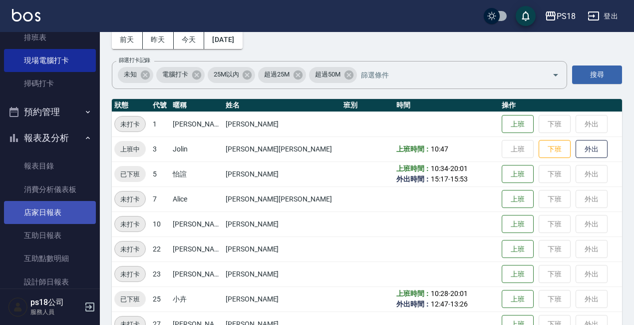
scroll to position [150, 0]
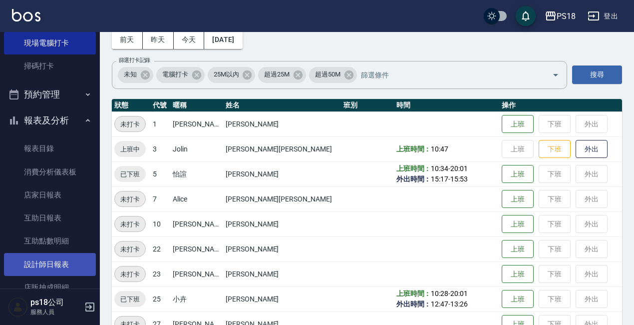
click at [45, 268] on link "設計師日報表" at bounding box center [50, 264] width 92 height 23
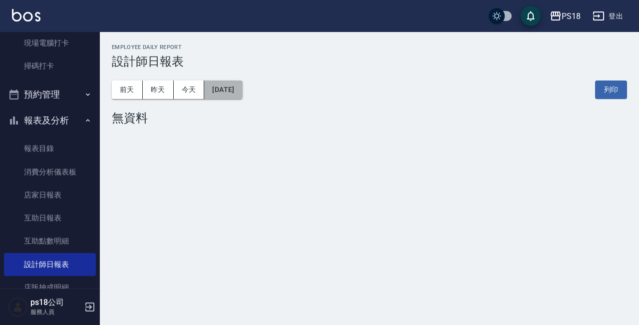
click at [242, 90] on button "[DATE]" at bounding box center [223, 89] width 38 height 18
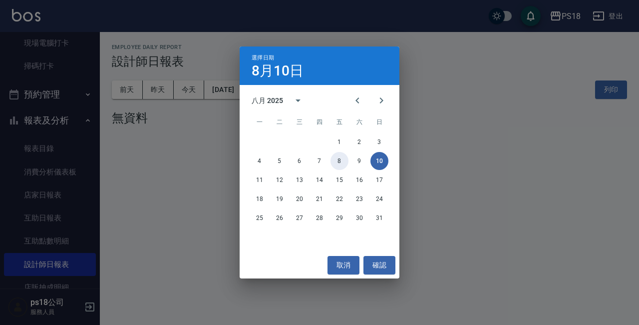
click at [340, 158] on button "8" at bounding box center [340, 161] width 18 height 18
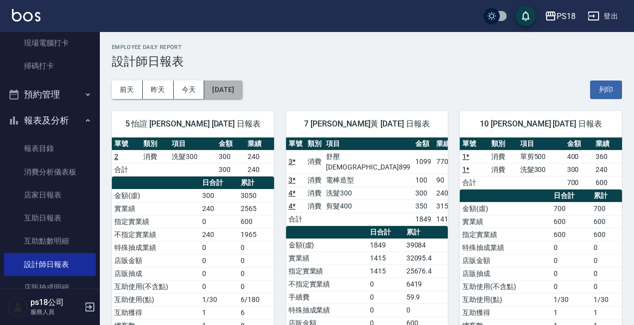
click at [242, 87] on button "[DATE]" at bounding box center [223, 89] width 38 height 18
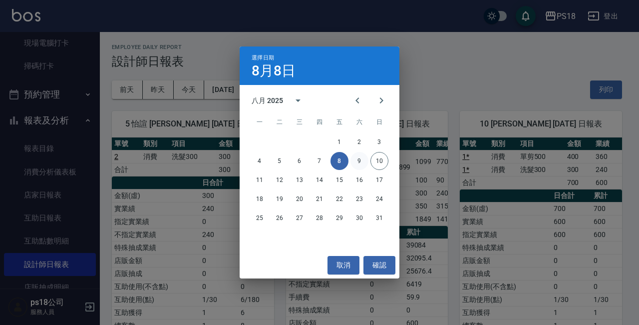
click at [360, 156] on button "9" at bounding box center [360, 161] width 18 height 18
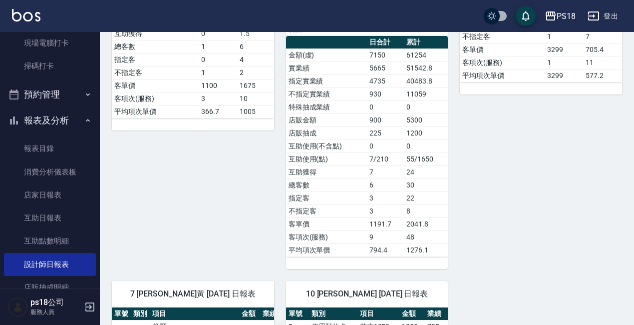
scroll to position [449, 0]
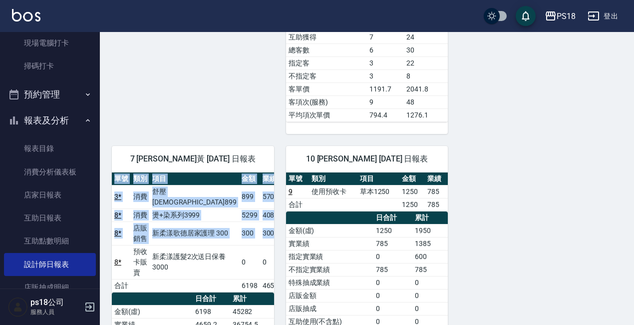
drag, startPoint x: 109, startPoint y: 219, endPoint x: 267, endPoint y: 213, distance: 157.9
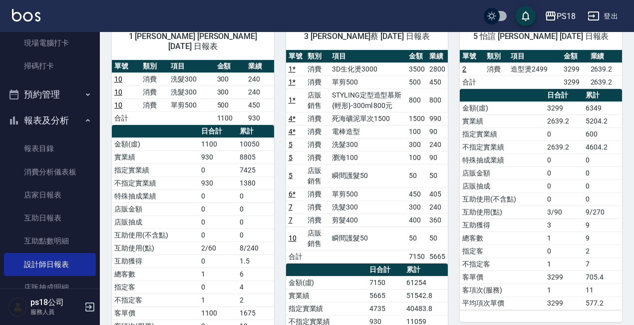
scroll to position [84, 0]
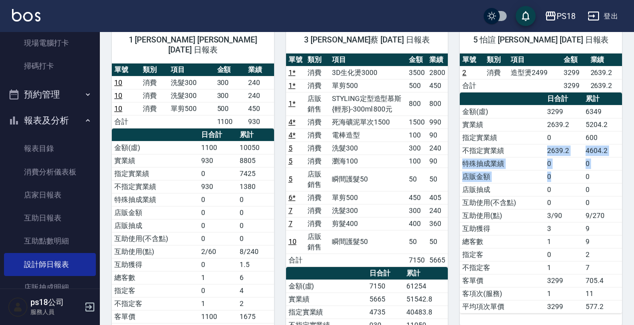
drag, startPoint x: 546, startPoint y: 167, endPoint x: 553, endPoint y: 167, distance: 7.5
click at [552, 169] on tbody "金額(虛) 3299 6349 實業績 2639.2 5204.2 指定實業績 0 600 不指定實業績 2639.2 4604.2 特殊抽成業績 0 0 店…" at bounding box center [541, 209] width 162 height 208
click at [379, 169] on td "瞬間護髮50" at bounding box center [368, 178] width 77 height 23
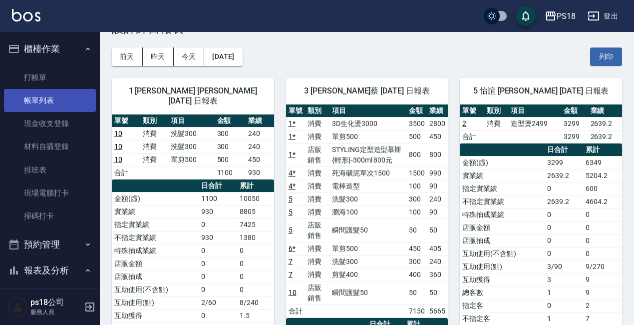
scroll to position [0, 0]
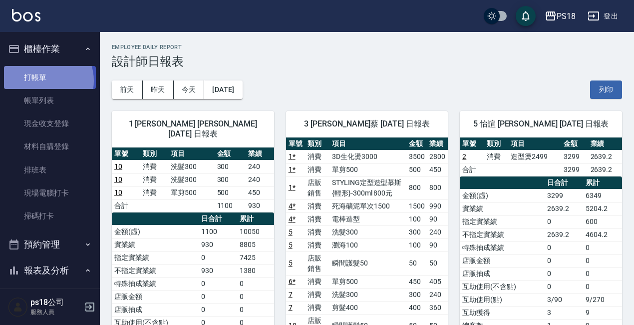
click at [43, 80] on link "打帳單" at bounding box center [50, 77] width 92 height 23
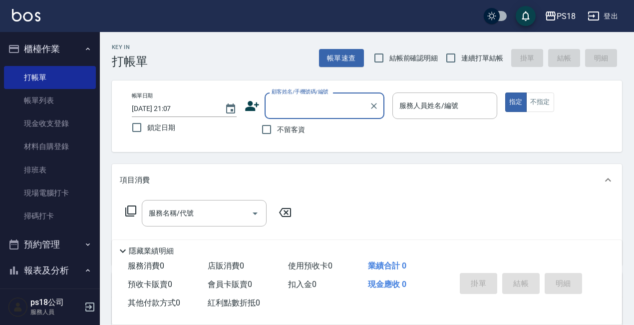
click at [458, 70] on div "Key In 打帳單 帳單速查 結帳前確認明細 連續打單結帳 掛單 結帳 明細 帳單日期 [DATE] 21:07 鎖定日期 顧客姓名/手機號碼/編號 顧客姓…" at bounding box center [367, 260] width 534 height 456
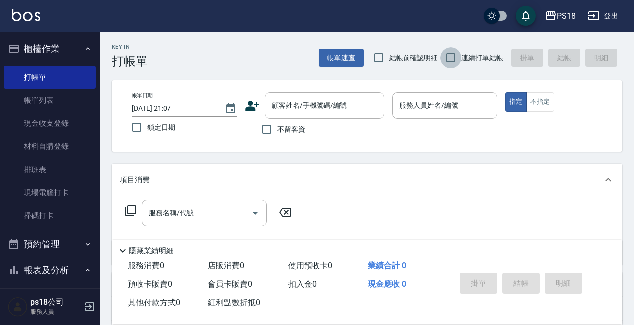
click at [457, 63] on input "連續打單結帳" at bounding box center [450, 57] width 21 height 21
checkbox input "true"
click at [299, 129] on span "不留客資" at bounding box center [291, 129] width 28 height 10
click at [277, 129] on input "不留客資" at bounding box center [266, 129] width 21 height 21
checkbox input "true"
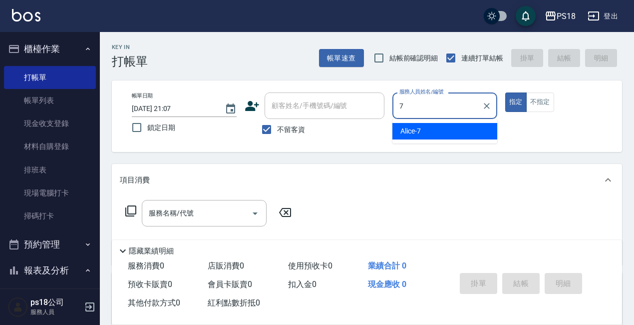
type input "Alice-7"
type button "true"
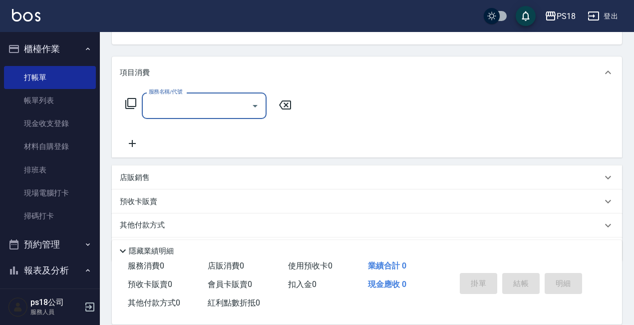
scroll to position [140, 0]
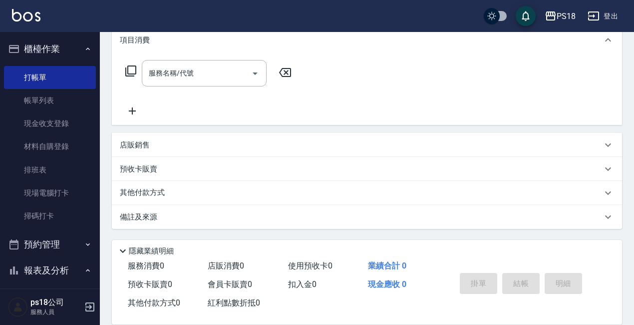
click at [167, 152] on div "店販銷售" at bounding box center [367, 145] width 510 height 24
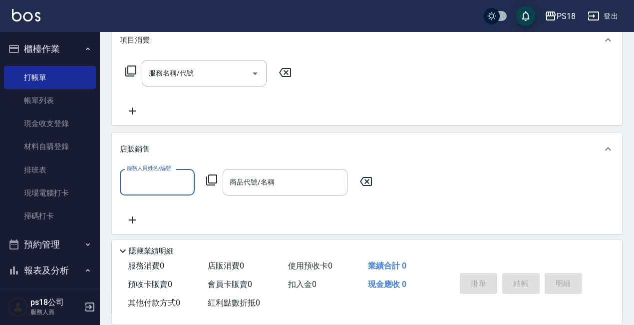
scroll to position [0, 0]
type input "＿"
type input "Alice-7"
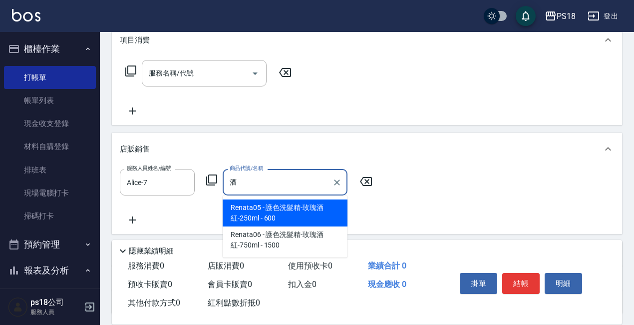
type input "護色洗髮精-玫瑰酒紅-250ml"
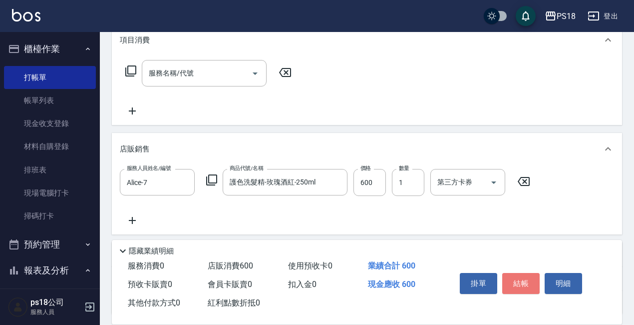
click at [526, 279] on button "結帳" at bounding box center [520, 283] width 37 height 21
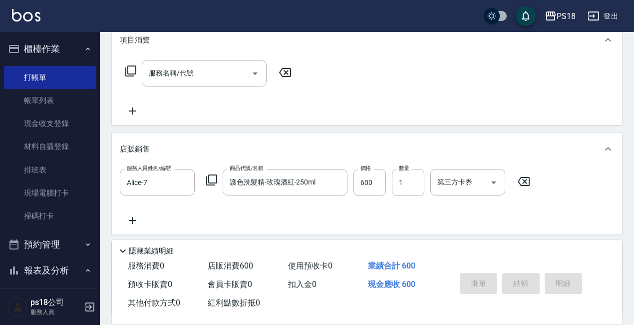
type input "[DATE] 21:08"
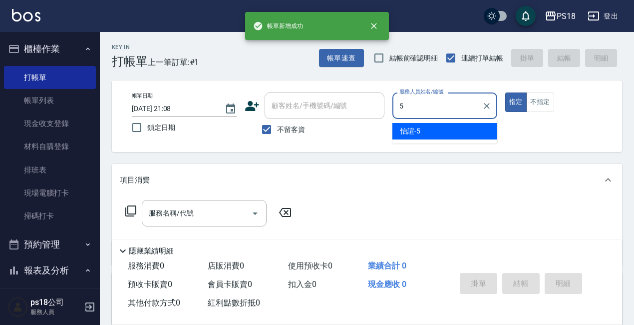
type input "怡諠-5"
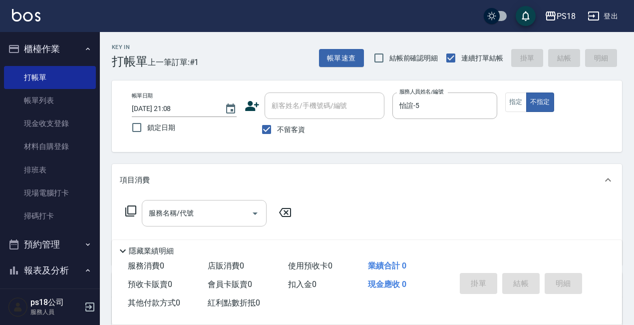
click at [183, 213] on input "服務名稱/代號" at bounding box center [196, 212] width 101 height 17
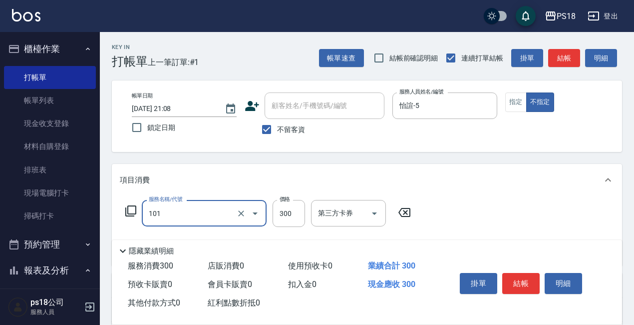
type input "洗髮300(101)"
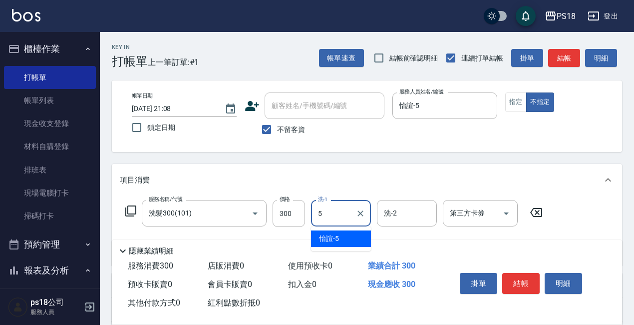
type input "怡諠-5"
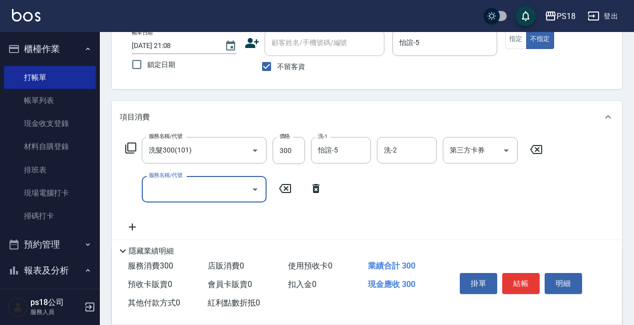
scroll to position [150, 0]
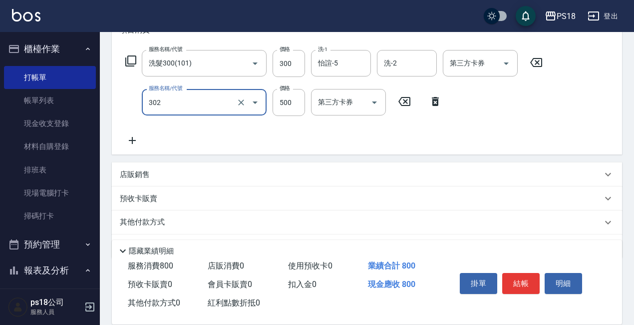
type input "單剪500(302)"
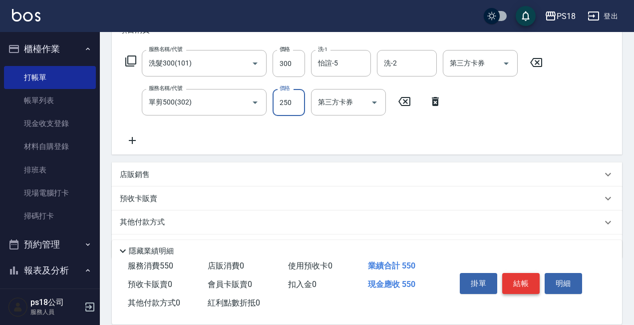
type input "250"
click at [533, 280] on button "結帳" at bounding box center [520, 283] width 37 height 21
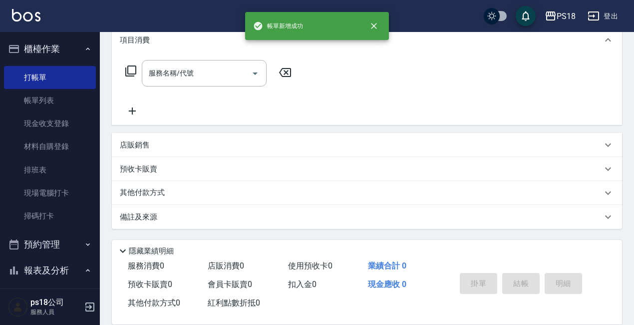
scroll to position [0, 0]
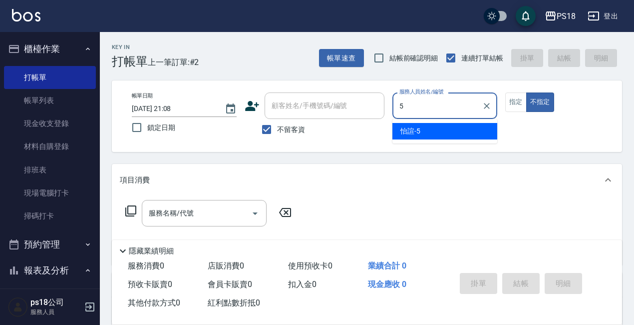
type input "怡諠-5"
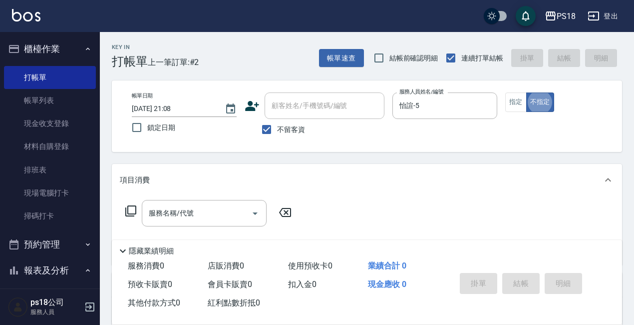
type button "false"
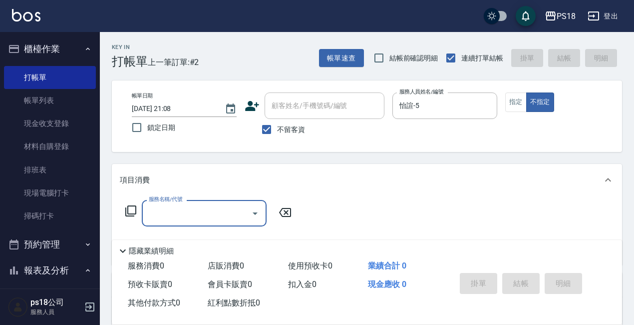
type input "1"
type input "糾"
type input "街"
type input "揪"
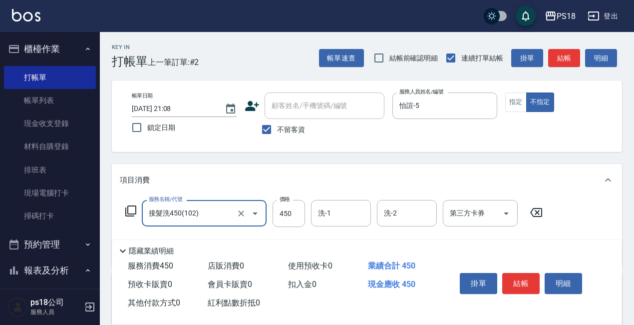
type input "接髮洗450(102)"
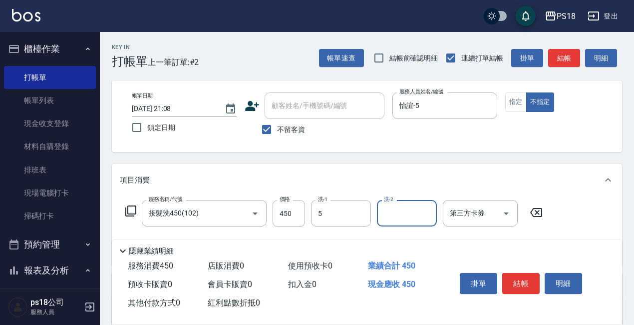
type input "怡諠-5"
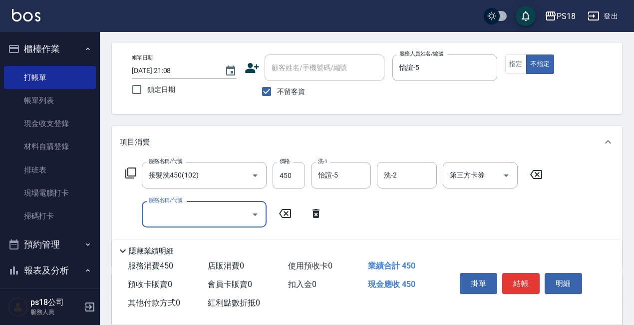
scroll to position [100, 0]
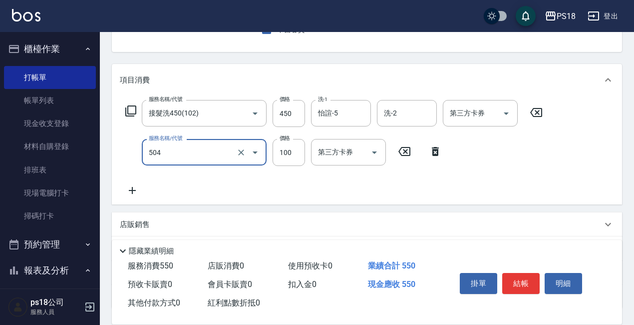
type input "電棒造型(504)"
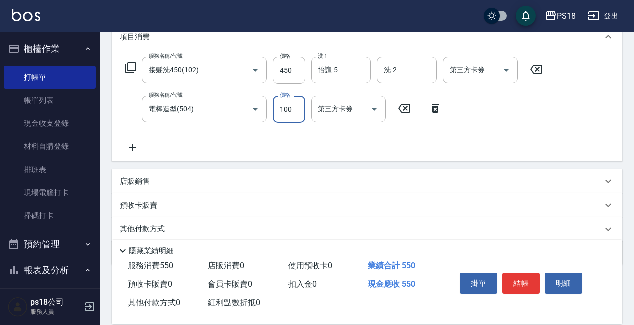
scroll to position [179, 0]
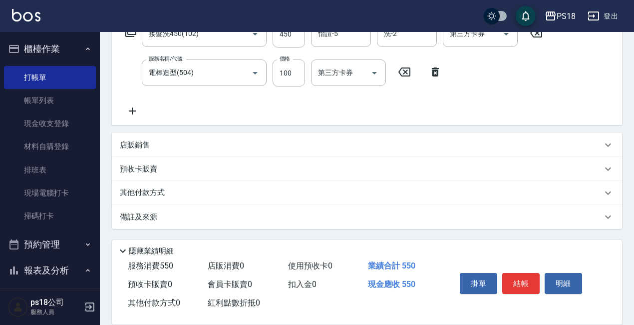
click at [180, 146] on div "店販銷售" at bounding box center [361, 145] width 482 height 10
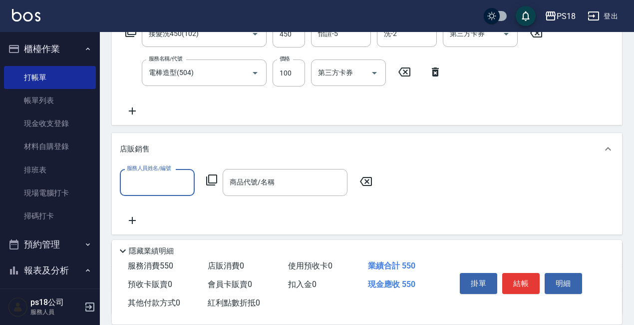
scroll to position [0, 0]
type input "怡諠-5"
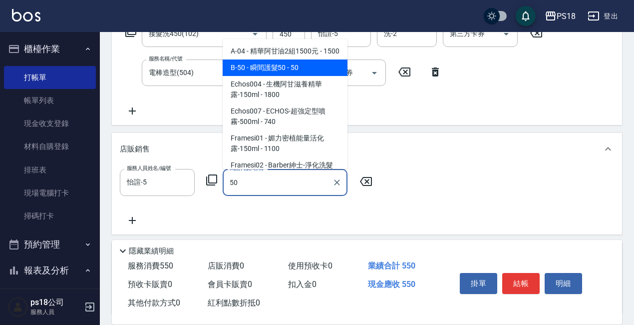
type input "瞬間護髮50"
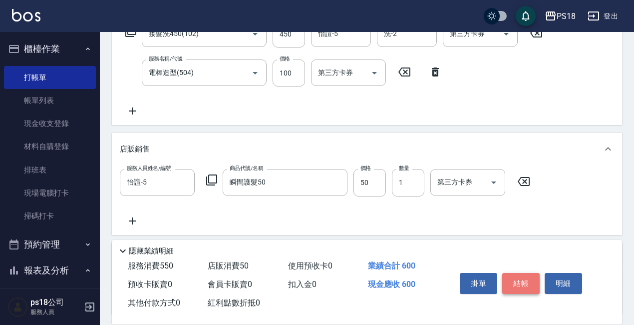
click at [514, 276] on button "結帳" at bounding box center [520, 283] width 37 height 21
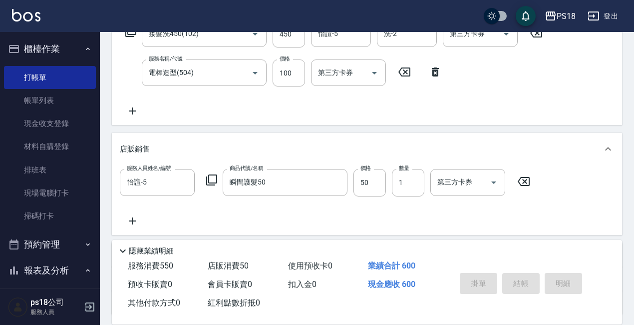
type input "[DATE] 21:09"
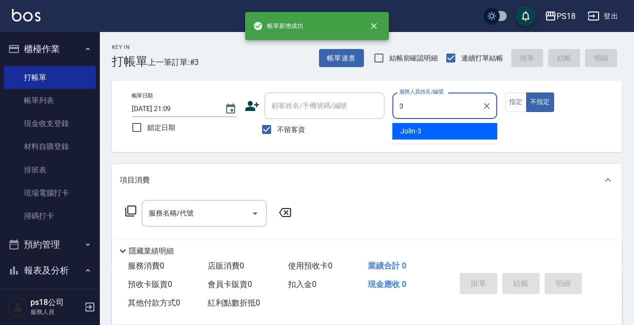
type input "Jolin-3"
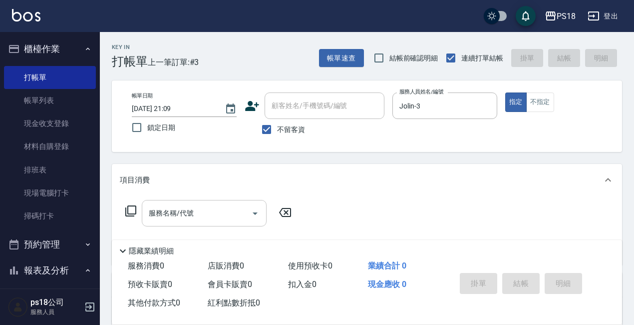
click at [204, 212] on input "服務名稱/代號" at bounding box center [196, 212] width 101 height 17
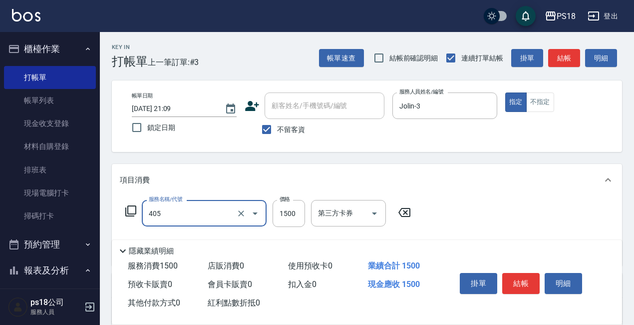
type input "染1500(405)"
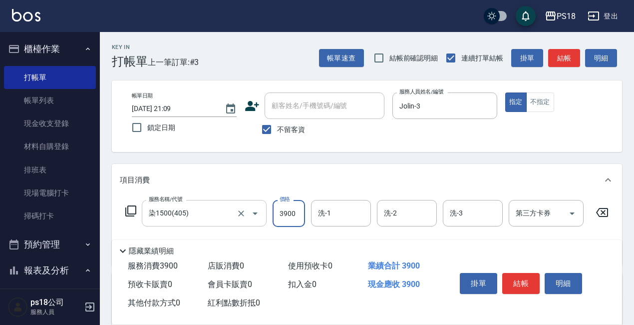
type input "3900"
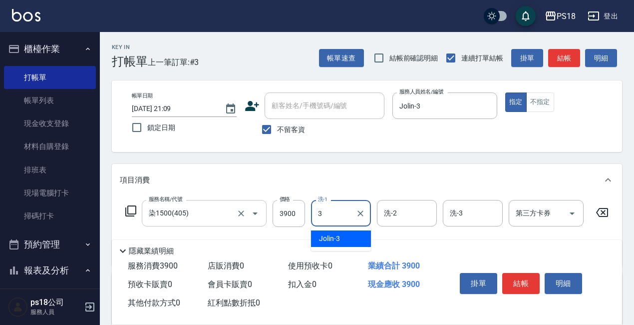
type input "Jolin-3"
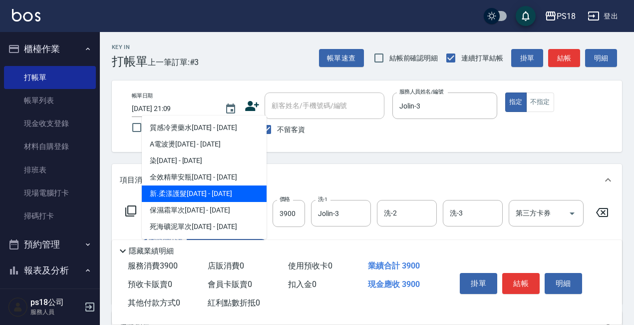
drag, startPoint x: 257, startPoint y: 191, endPoint x: 312, endPoint y: 192, distance: 55.4
click at [256, 190] on span "新.柔漾護髮[DATE] - [DATE]" at bounding box center [204, 193] width 125 height 16
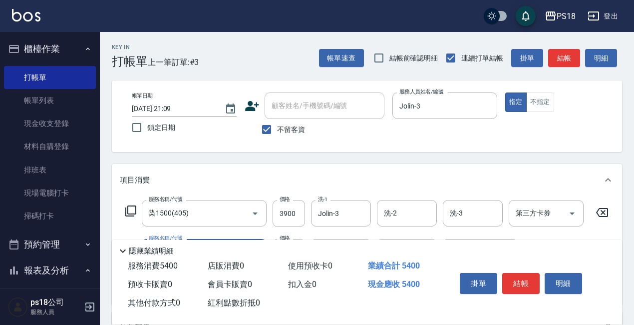
scroll to position [100, 0]
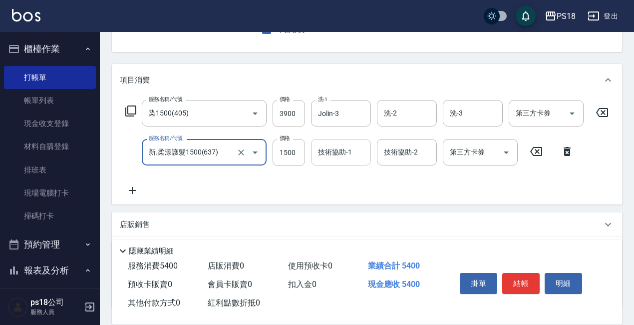
type input "新.柔漾護髮1500(637)"
click at [348, 161] on input "技術協助-1" at bounding box center [341, 151] width 51 height 17
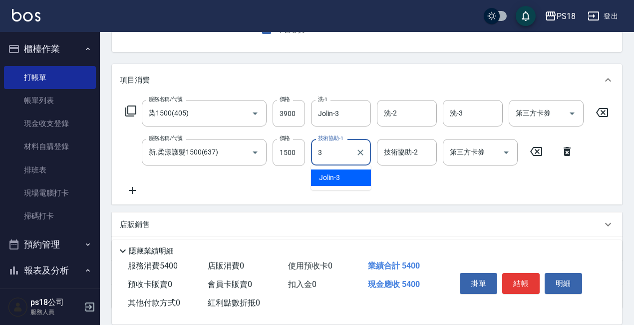
type input "Jolin-3"
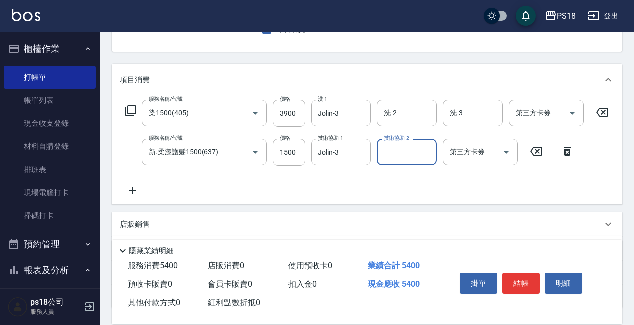
click at [523, 276] on button "結帳" at bounding box center [520, 283] width 37 height 21
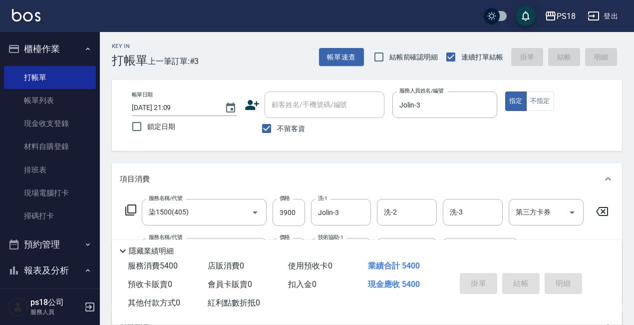
scroll to position [0, 0]
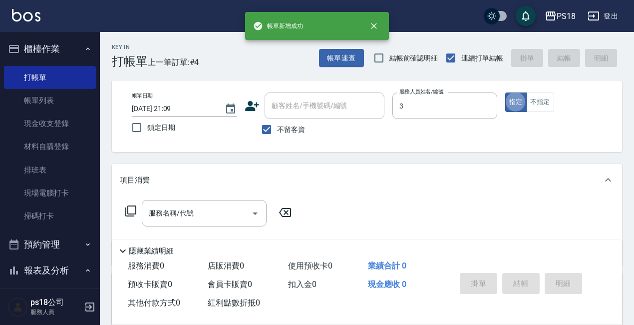
type input "Jolin-3"
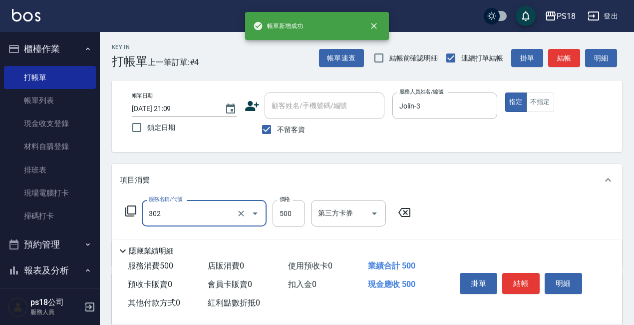
type input "單剪500(302)"
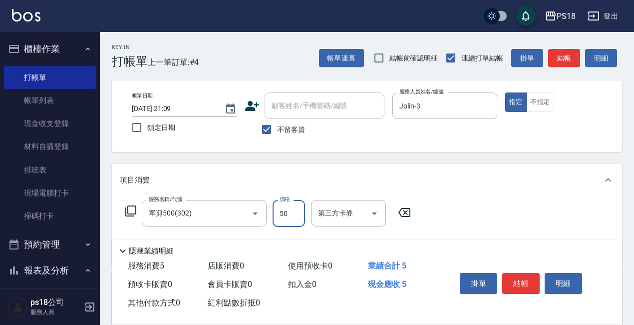
type input "500"
drag, startPoint x: 555, startPoint y: 55, endPoint x: 538, endPoint y: 65, distance: 20.0
click at [554, 54] on button "結帳" at bounding box center [564, 58] width 32 height 18
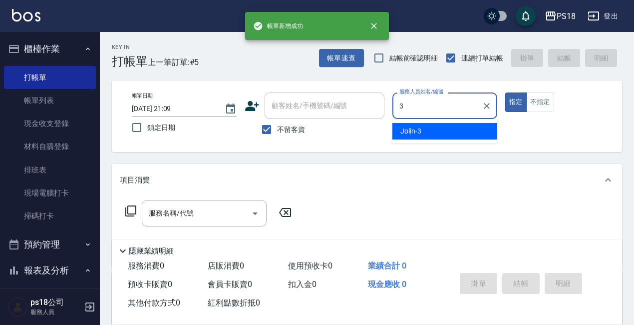
type input "Jolin-3"
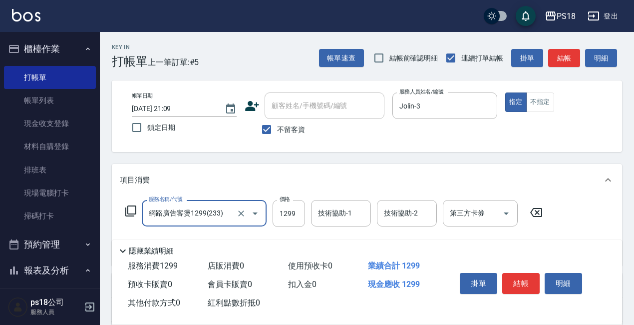
type input "網路廣告客燙1299(233)"
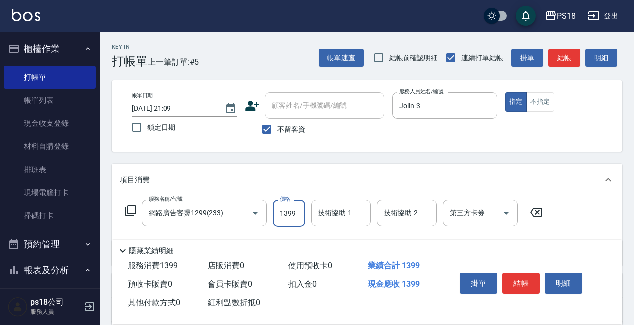
type input "1399"
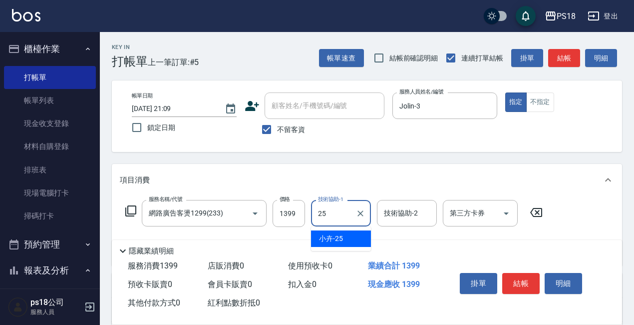
type input "小卉-25"
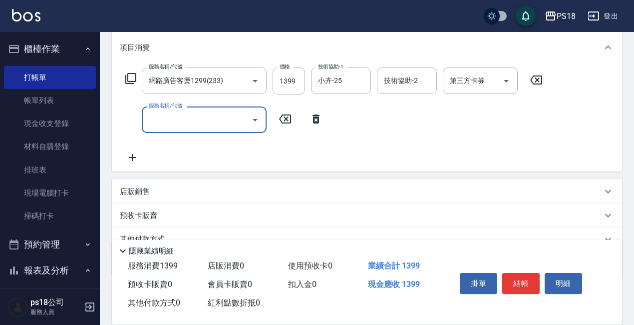
scroll to position [150, 0]
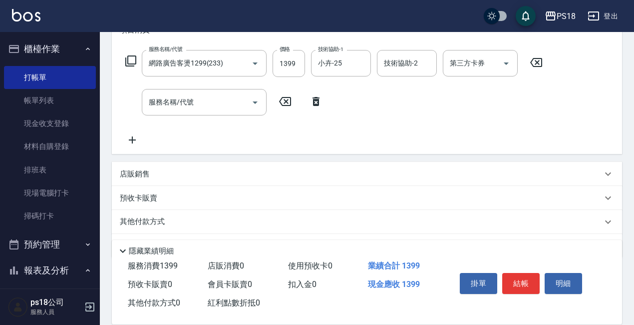
click at [189, 175] on div "店販銷售" at bounding box center [361, 174] width 482 height 10
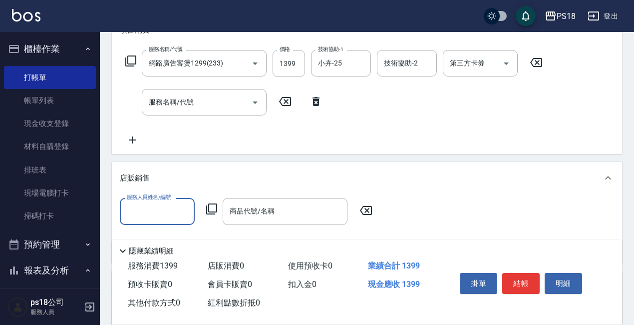
scroll to position [0, 0]
type input "Jolin-3"
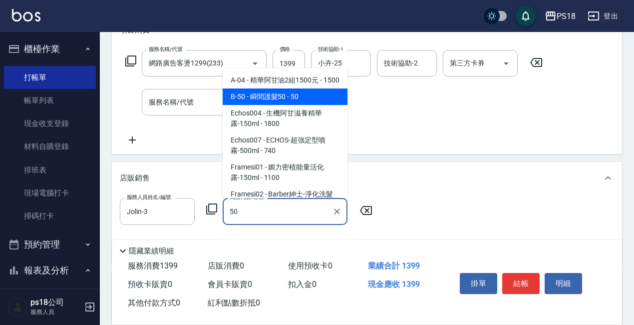
type input "瞬間護髮50"
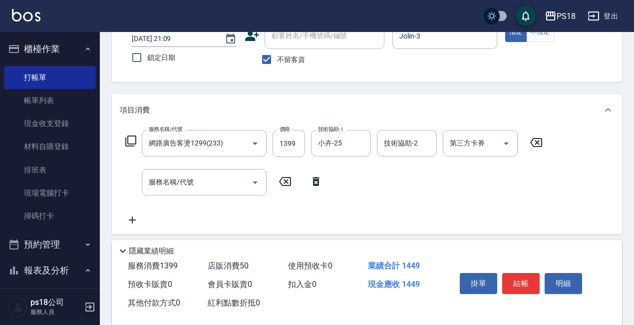
scroll to position [0, 0]
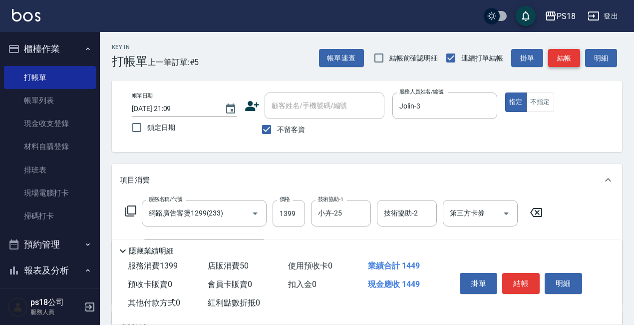
click at [557, 56] on button "結帳" at bounding box center [564, 58] width 32 height 18
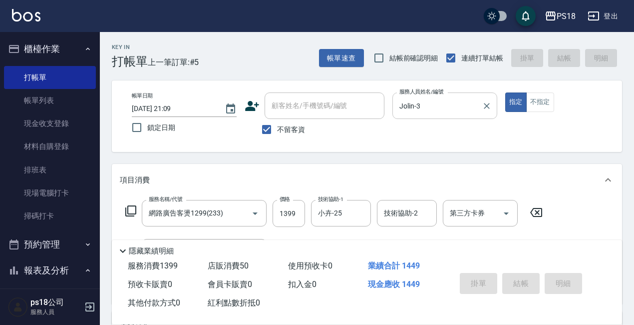
type input "[DATE] 21:10"
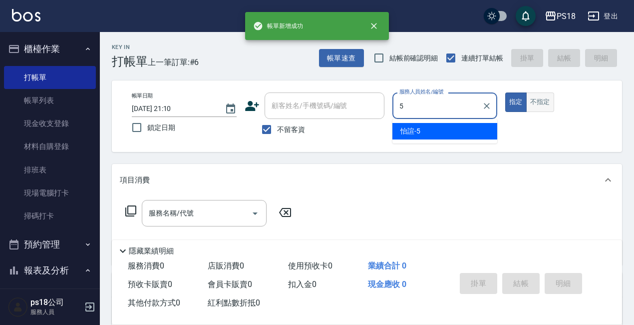
type input "怡諠-5"
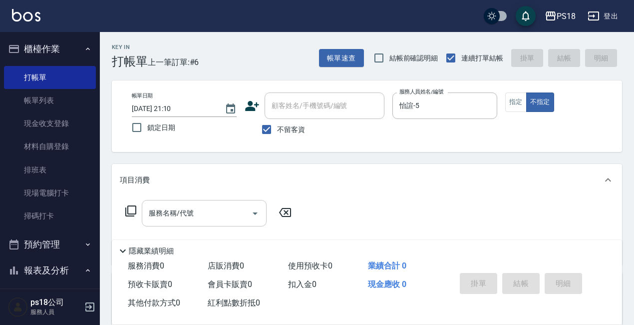
click at [225, 208] on input "服務名稱/代號" at bounding box center [196, 212] width 101 height 17
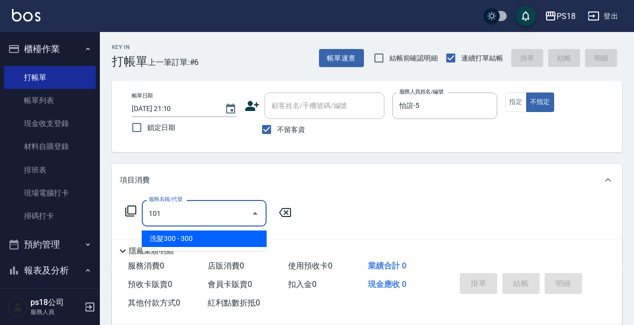
type input "洗髮300(101)"
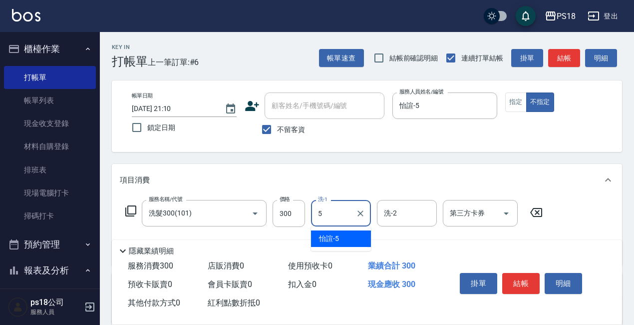
type input "怡諠-5"
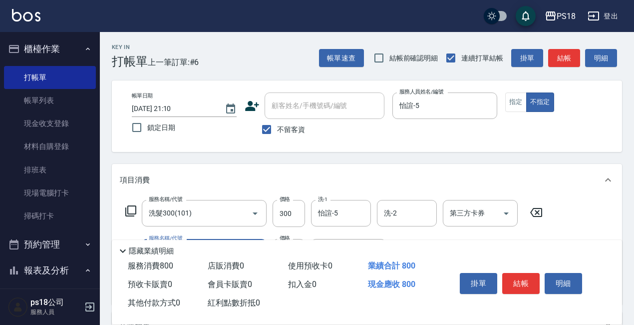
type input "單剪500(302)"
type input "250"
drag, startPoint x: 566, startPoint y: 58, endPoint x: 559, endPoint y: 60, distance: 7.1
click at [565, 58] on button "結帳" at bounding box center [564, 58] width 32 height 18
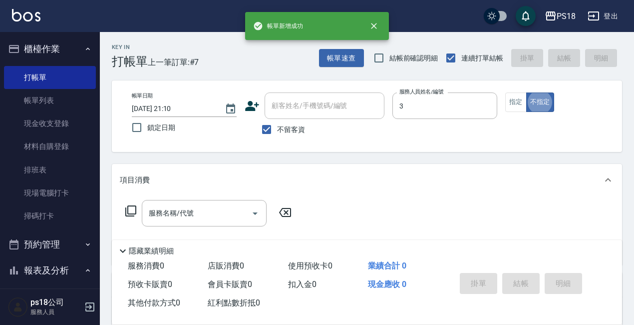
type input "Jolin-3"
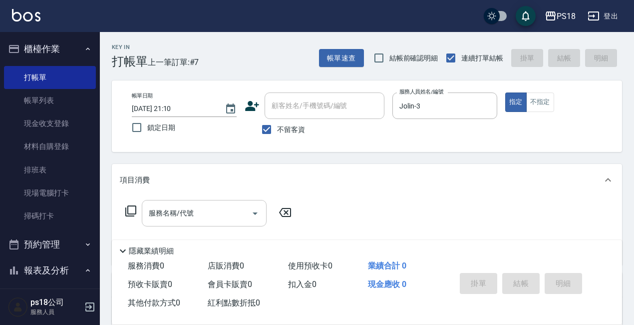
click at [200, 205] on input "服務名稱/代號" at bounding box center [196, 212] width 101 height 17
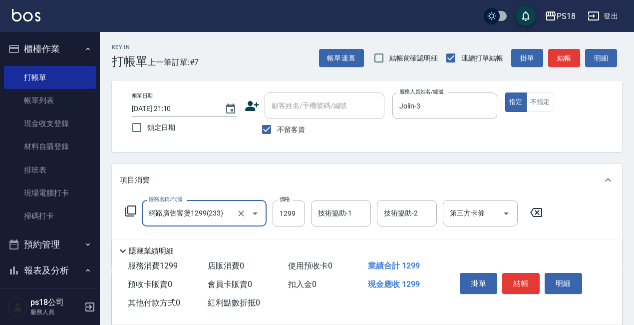
type input "網路廣告客燙1299(233)"
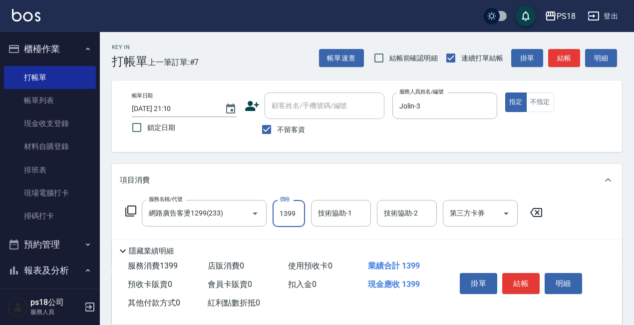
type input "1399"
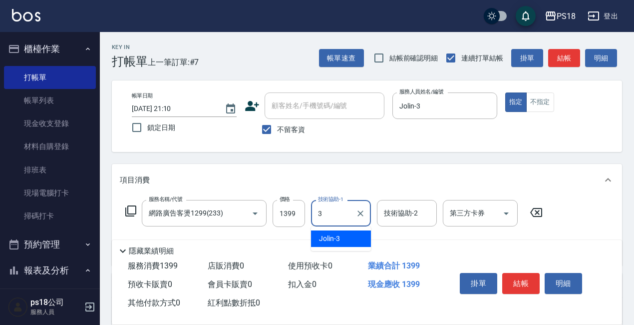
type input "Jolin-3"
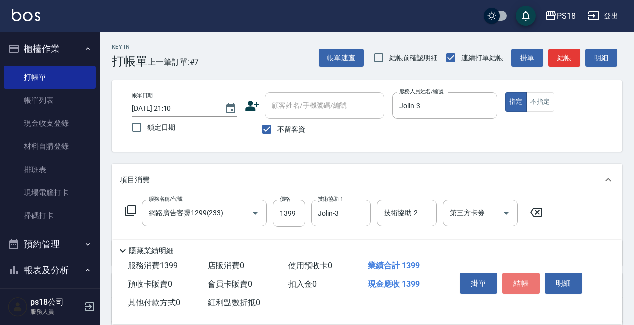
click at [522, 275] on button "結帳" at bounding box center [520, 283] width 37 height 21
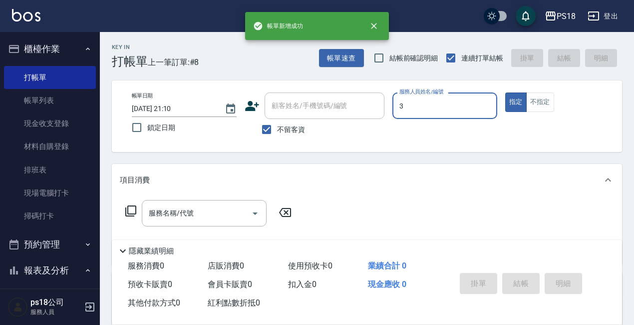
type input "Jolin-3"
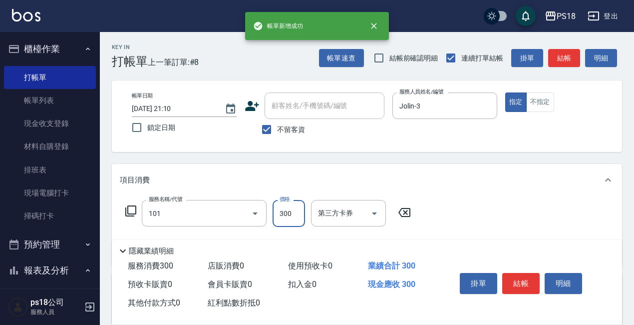
type input "洗髮300(101)"
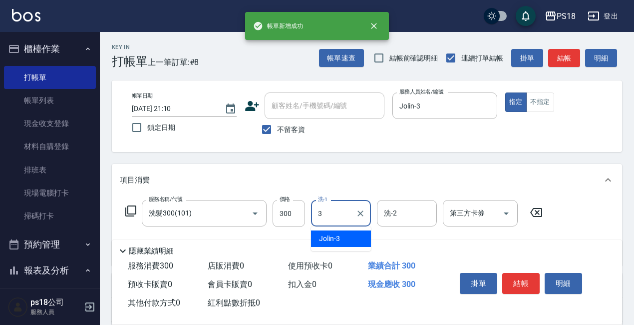
type input "Jolin-3"
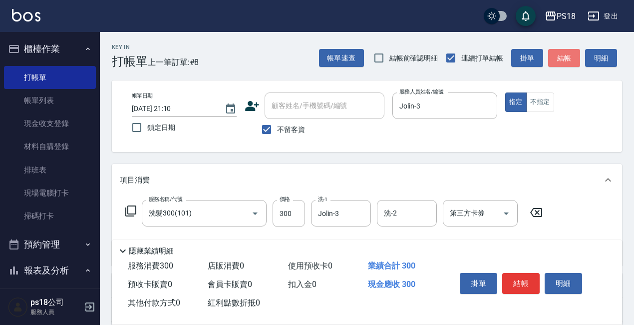
click at [560, 62] on button "結帳" at bounding box center [564, 58] width 32 height 18
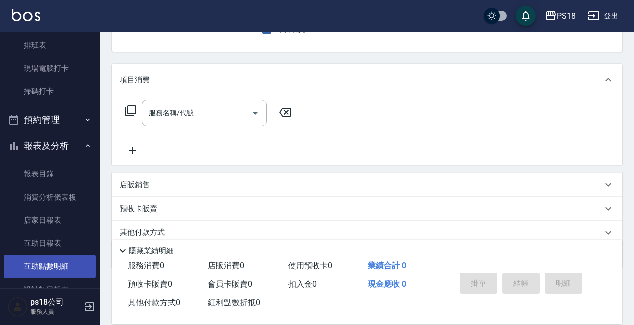
scroll to position [200, 0]
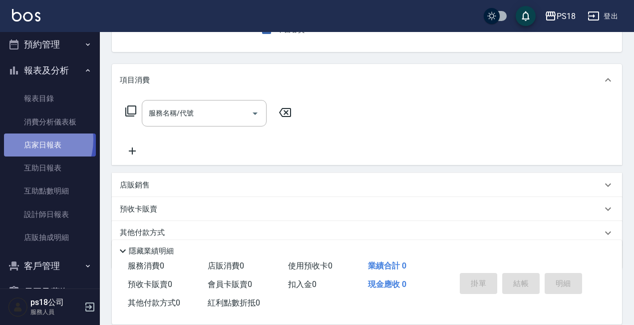
click at [28, 140] on link "店家日報表" at bounding box center [50, 144] width 92 height 23
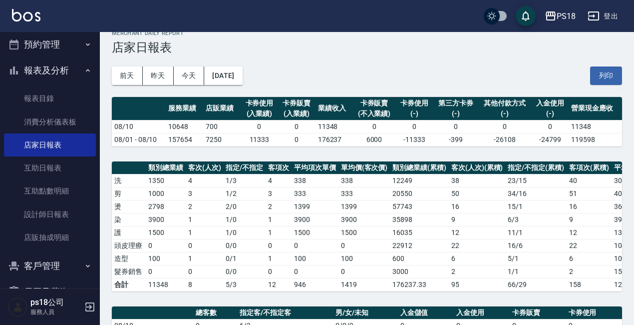
scroll to position [250, 0]
